Goal: Information Seeking & Learning: Check status

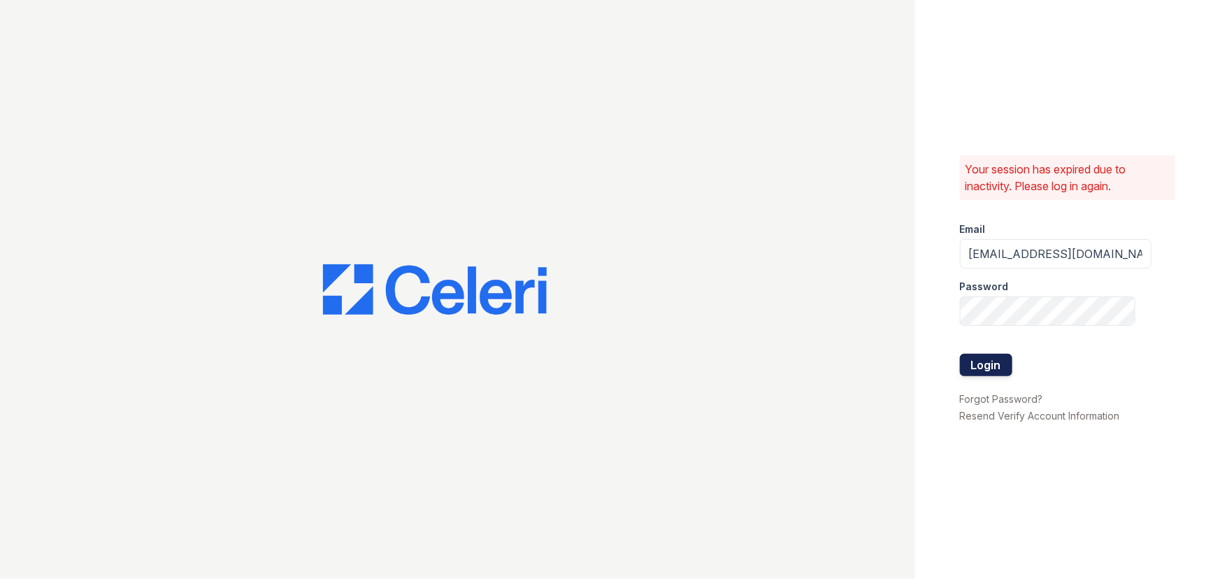
click at [994, 366] on button "Login" at bounding box center [986, 365] width 52 height 22
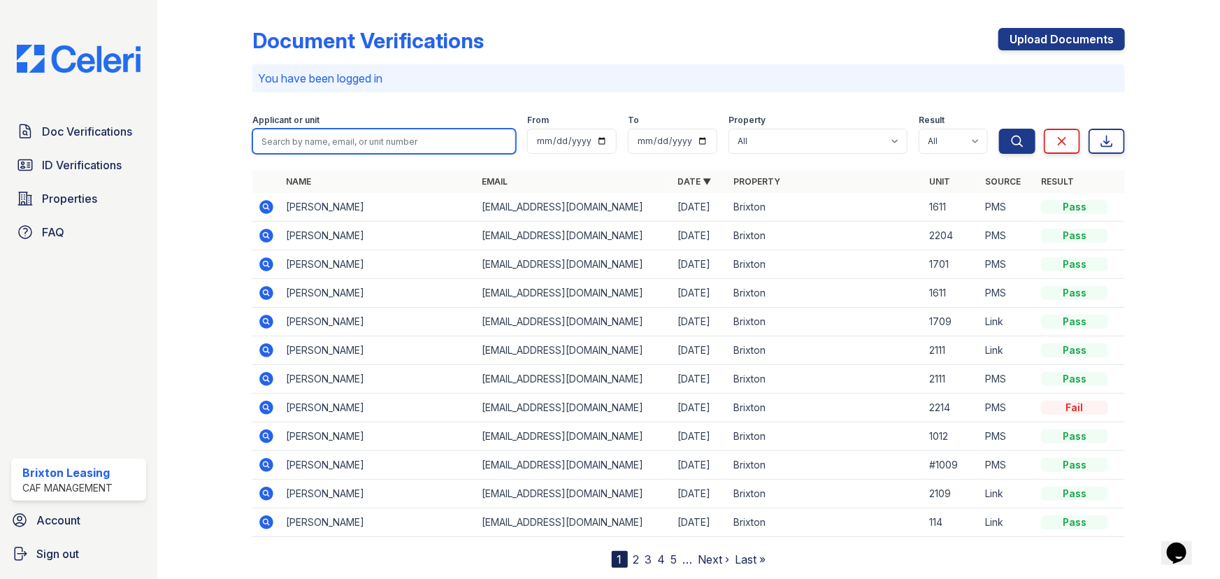
click at [340, 136] on input "search" at bounding box center [384, 141] width 264 height 25
type input "orel"
click at [999, 129] on button "Search" at bounding box center [1017, 141] width 36 height 25
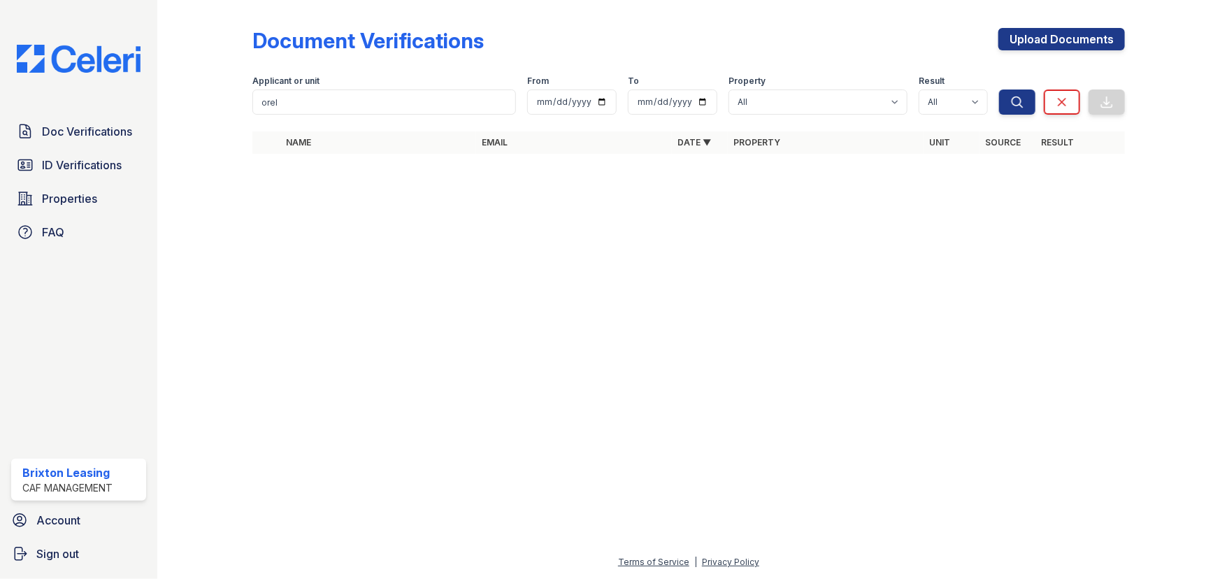
click at [307, 123] on div at bounding box center [688, 123] width 873 height 6
click at [314, 99] on input "orel" at bounding box center [384, 102] width 264 height 25
type input "oriel"
click at [999, 90] on button "Search" at bounding box center [1017, 102] width 36 height 25
click at [314, 99] on input "oriel" at bounding box center [384, 102] width 264 height 25
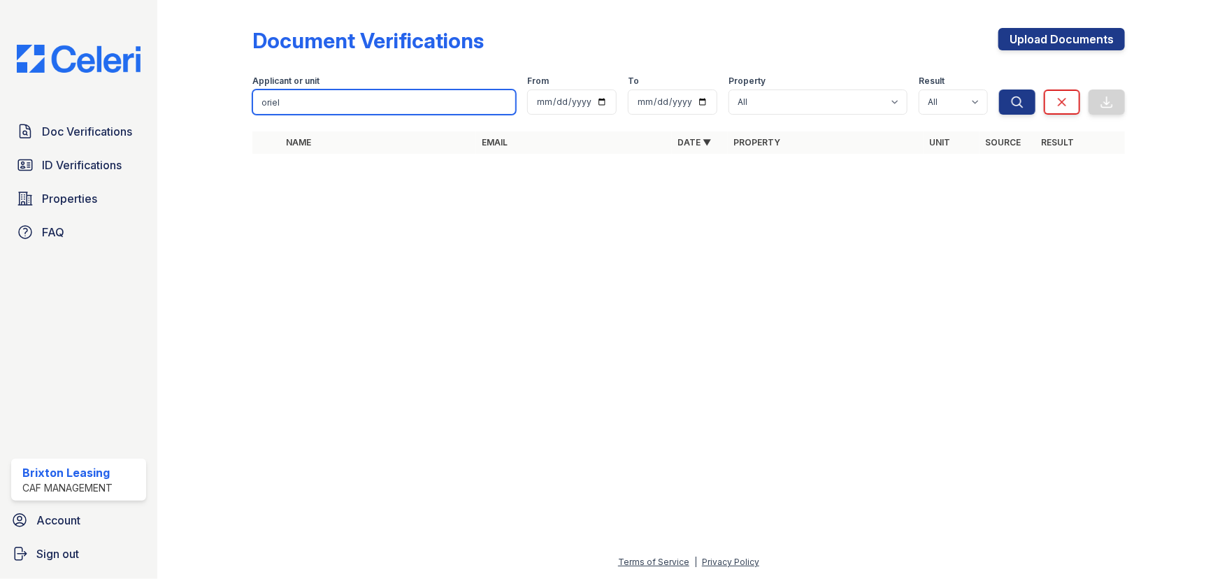
click at [314, 99] on input "oriel" at bounding box center [384, 102] width 264 height 25
click at [342, 91] on input "oriel" at bounding box center [384, 102] width 264 height 25
type input "o"
type input "nathan"
click at [999, 90] on button "Search" at bounding box center [1017, 102] width 36 height 25
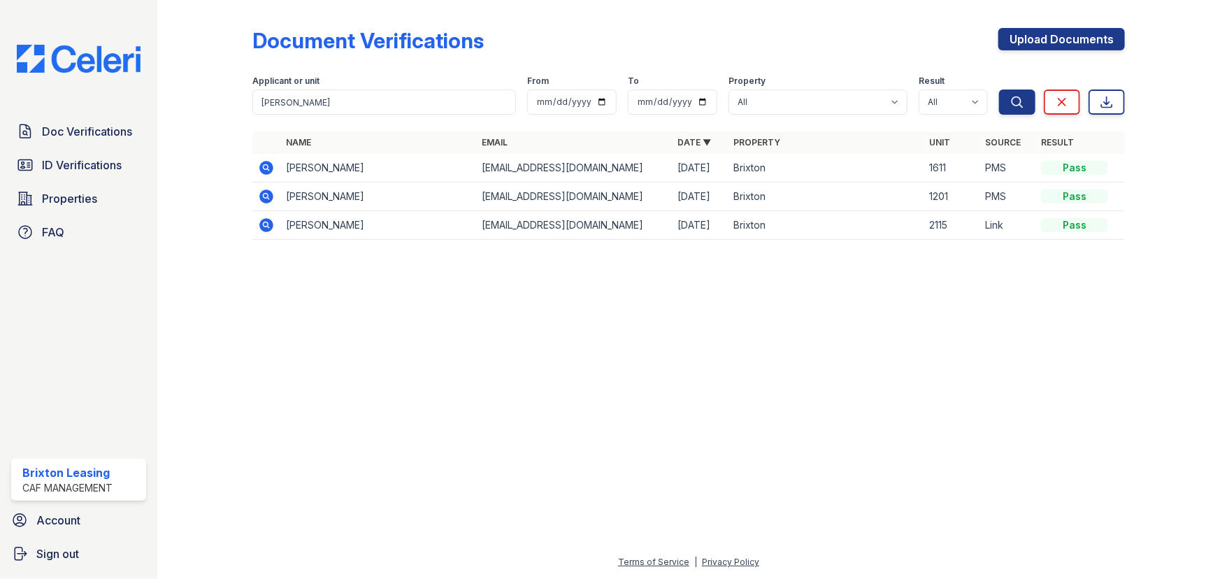
click at [264, 231] on icon at bounding box center [266, 225] width 17 height 17
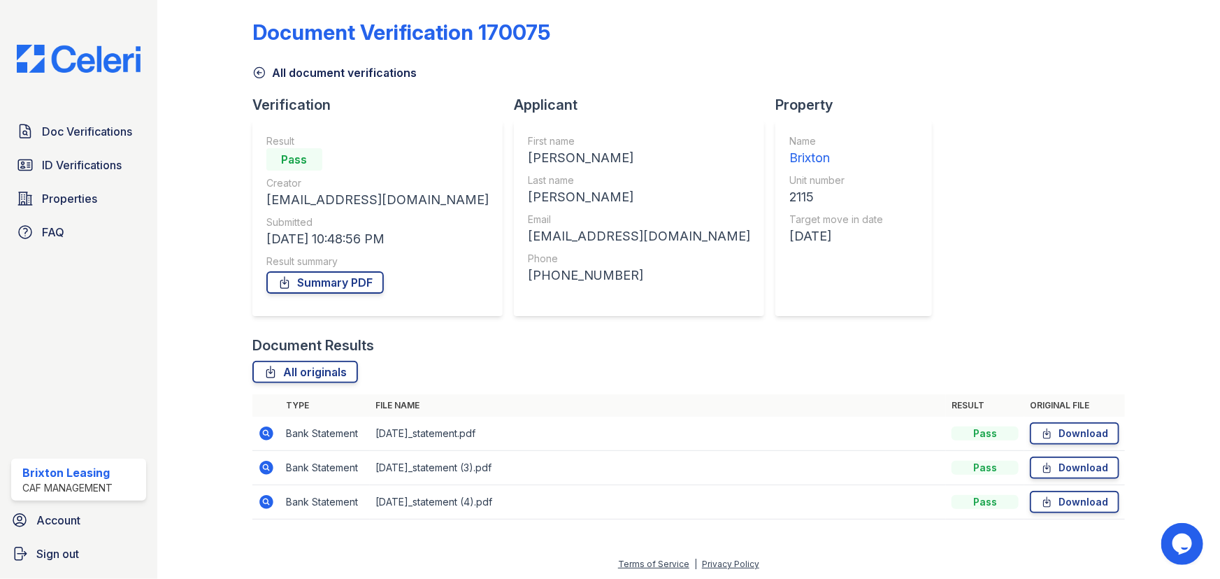
scroll to position [10, 0]
click at [86, 190] on span "Properties" at bounding box center [69, 198] width 55 height 17
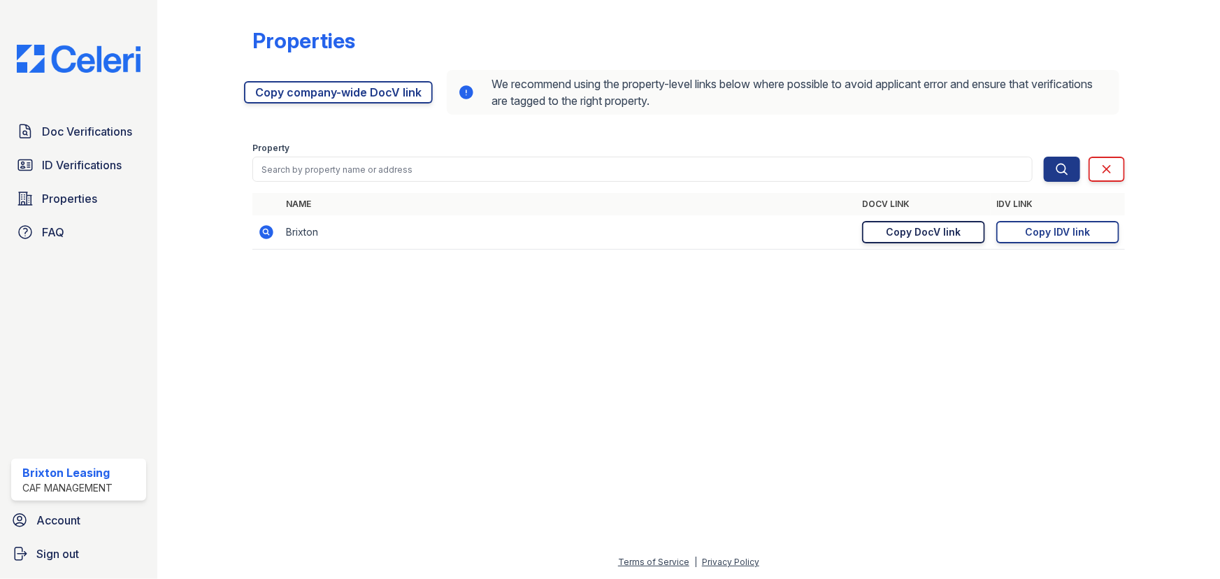
click at [913, 239] on link "Copy DocV link Copy link" at bounding box center [923, 232] width 123 height 22
click at [118, 138] on span "Doc Verifications" at bounding box center [87, 131] width 90 height 17
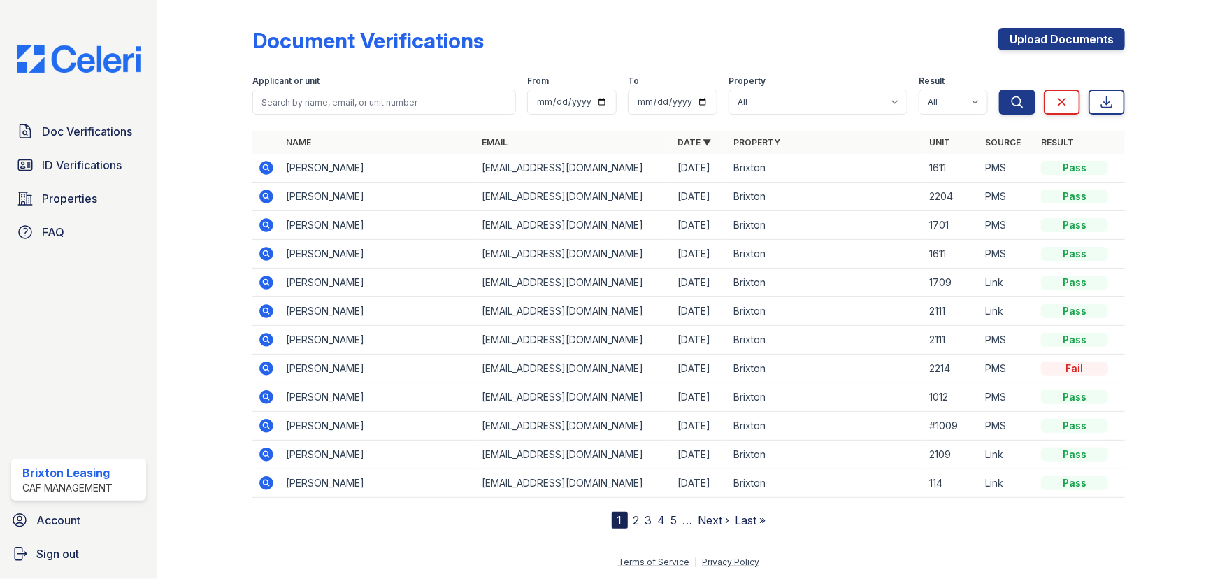
click at [270, 376] on td at bounding box center [266, 369] width 28 height 29
click at [336, 114] on input "search" at bounding box center [384, 102] width 264 height 25
type input "destny"
click at [999, 90] on button "Search" at bounding box center [1017, 102] width 36 height 25
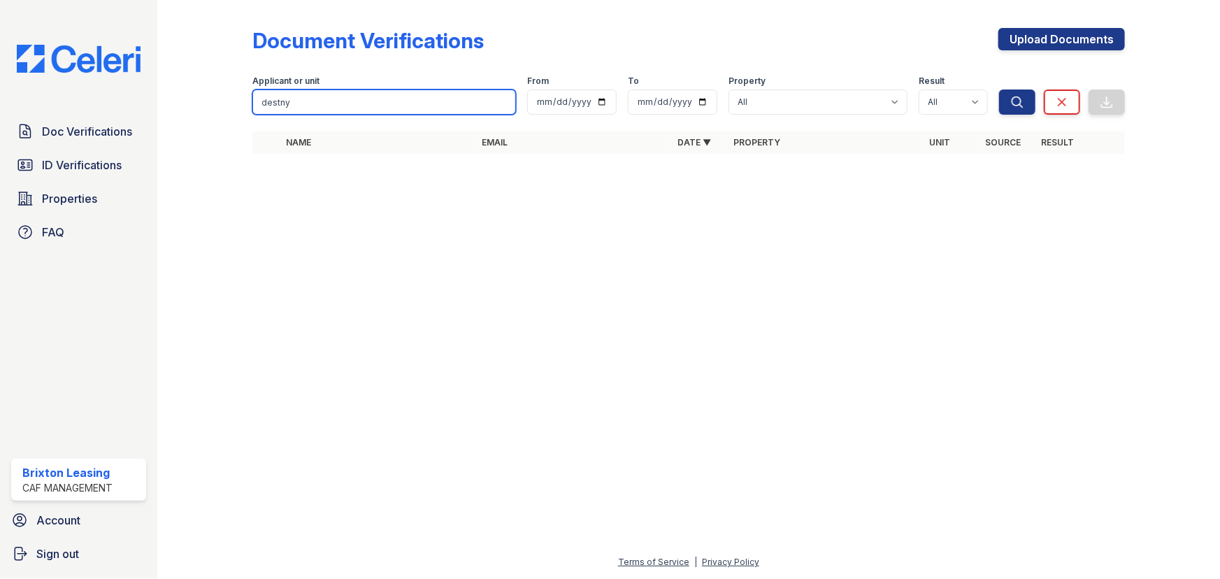
click at [336, 114] on input "destny" at bounding box center [384, 102] width 264 height 25
type input "destiny"
click at [999, 90] on button "Search" at bounding box center [1017, 102] width 36 height 25
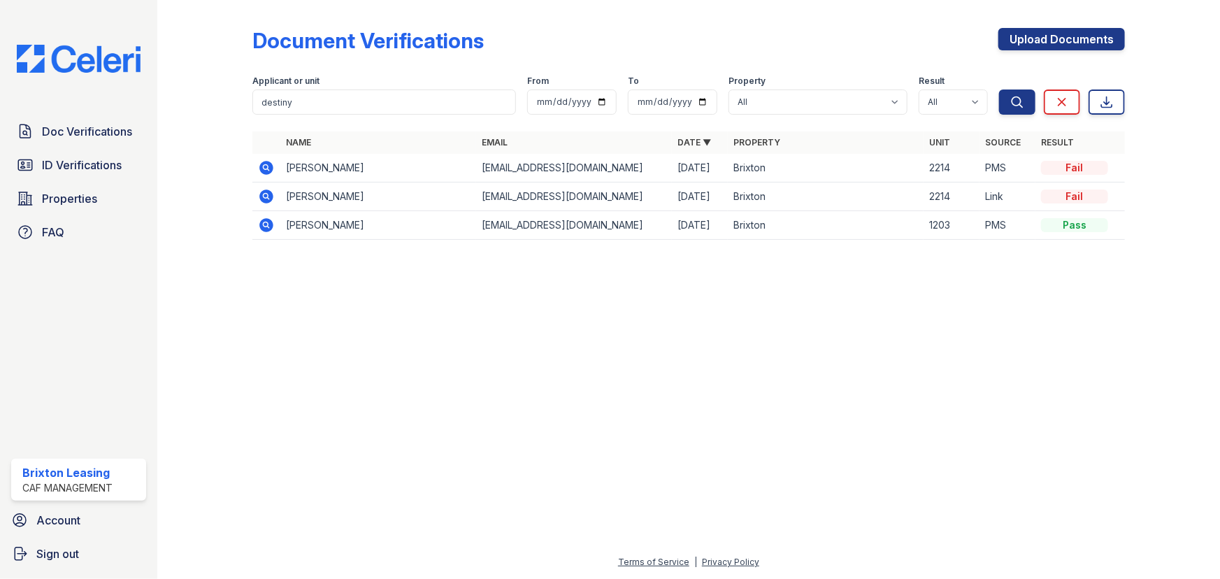
click at [266, 171] on icon at bounding box center [266, 168] width 14 height 14
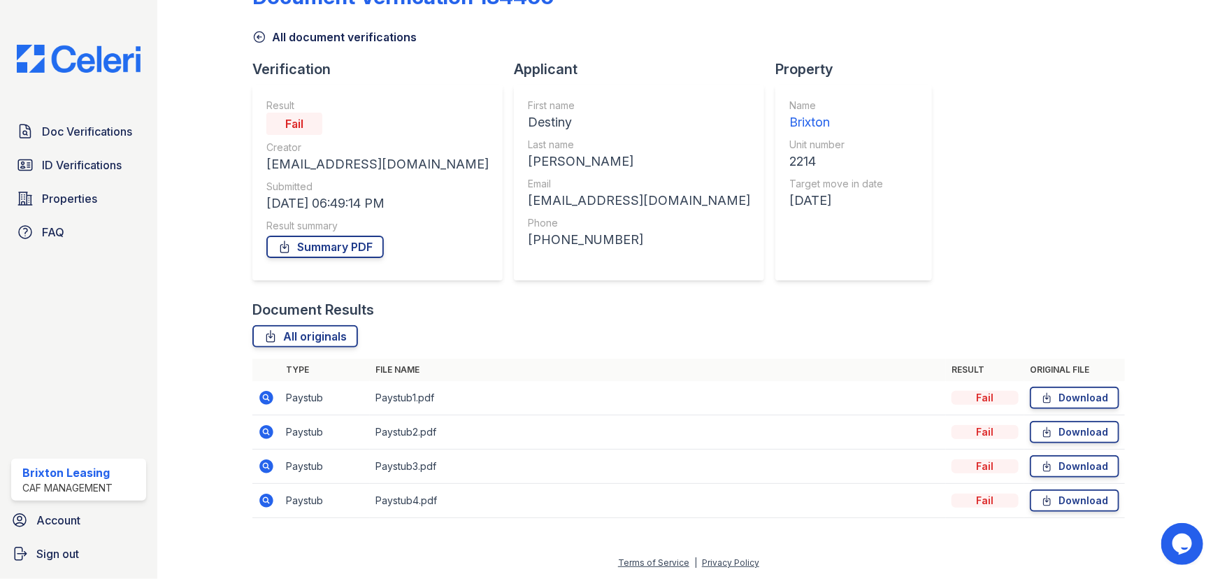
click at [81, 128] on span "Doc Verifications" at bounding box center [87, 131] width 90 height 17
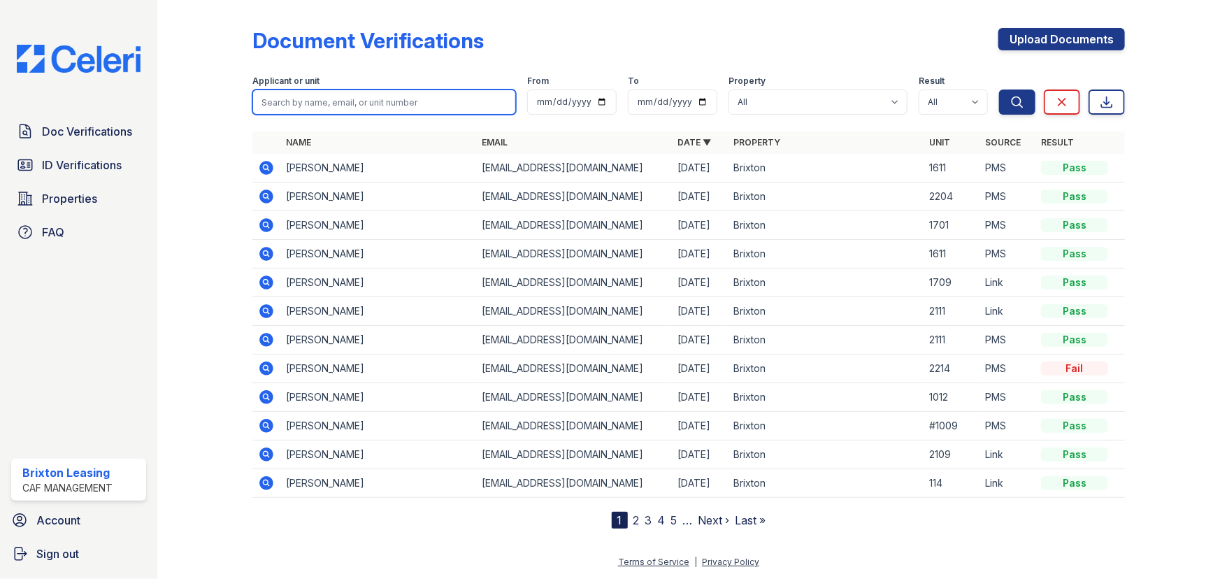
click at [351, 95] on input "search" at bounding box center [384, 102] width 264 height 25
type input "isaiha"
click at [999, 90] on button "Search" at bounding box center [1017, 102] width 36 height 25
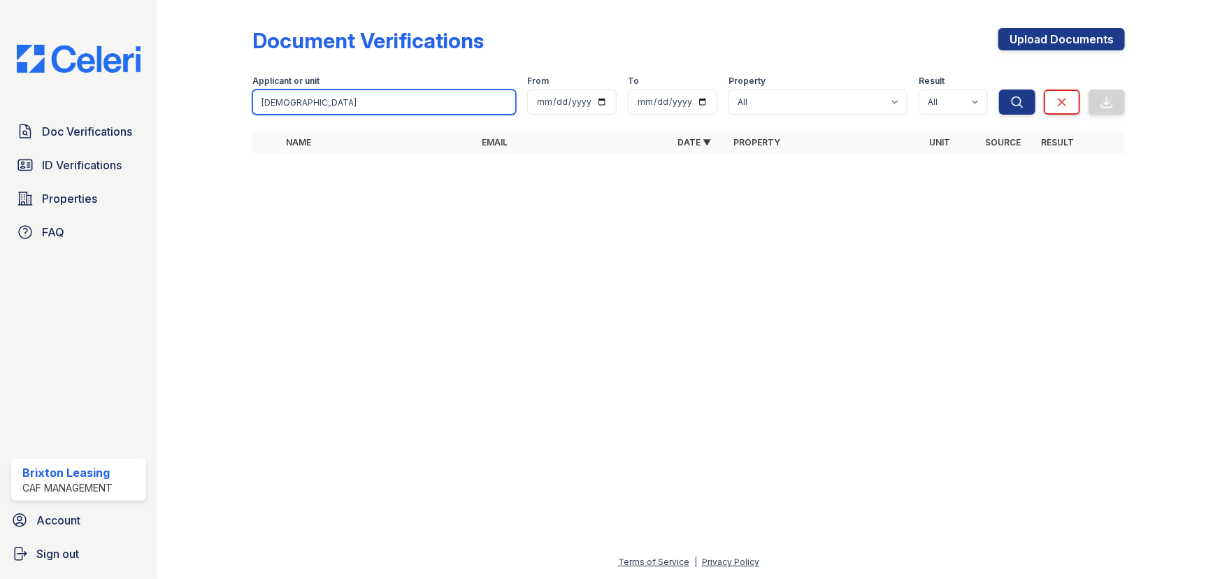
type input "isaiah"
click at [999, 90] on button "Search" at bounding box center [1017, 102] width 36 height 25
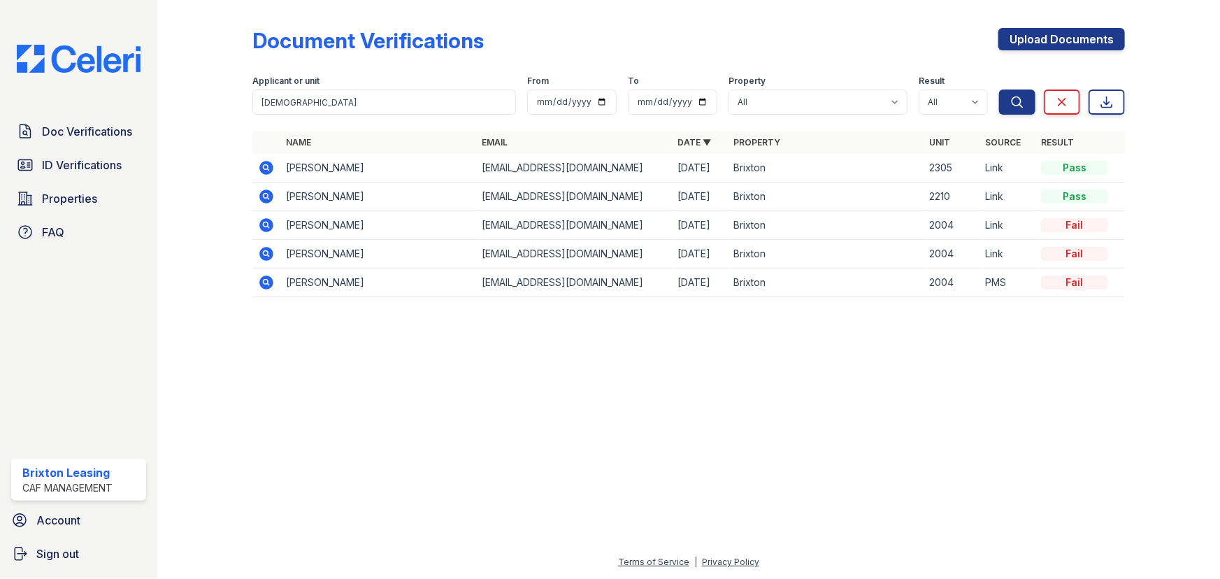
click at [266, 165] on icon at bounding box center [266, 167] width 17 height 17
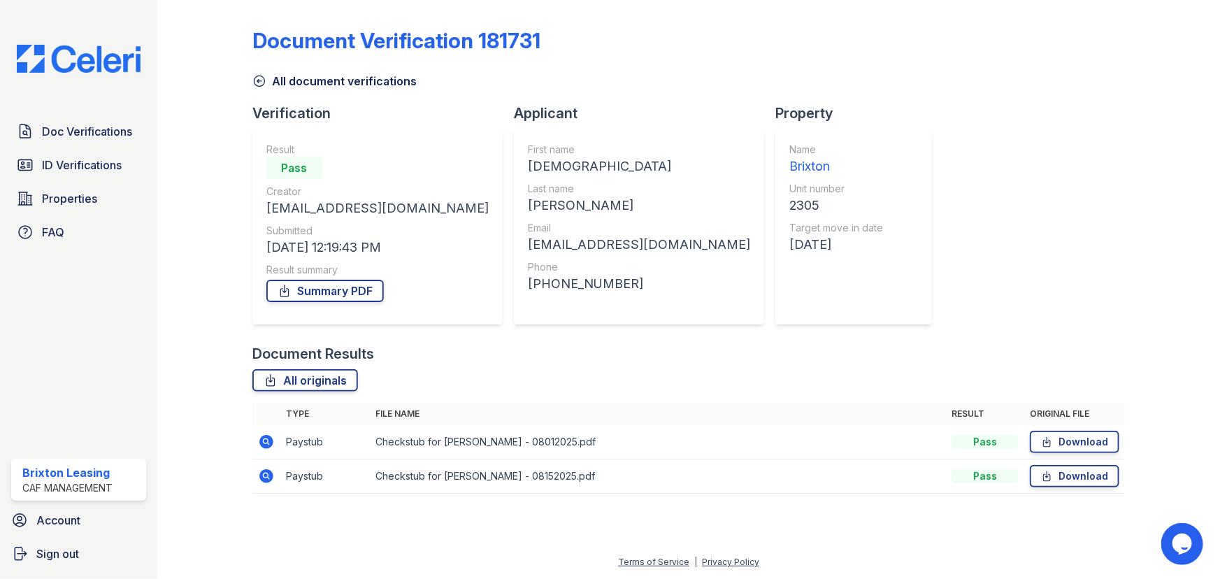
click at [262, 441] on icon at bounding box center [266, 442] width 14 height 14
